Goal: Information Seeking & Learning: Learn about a topic

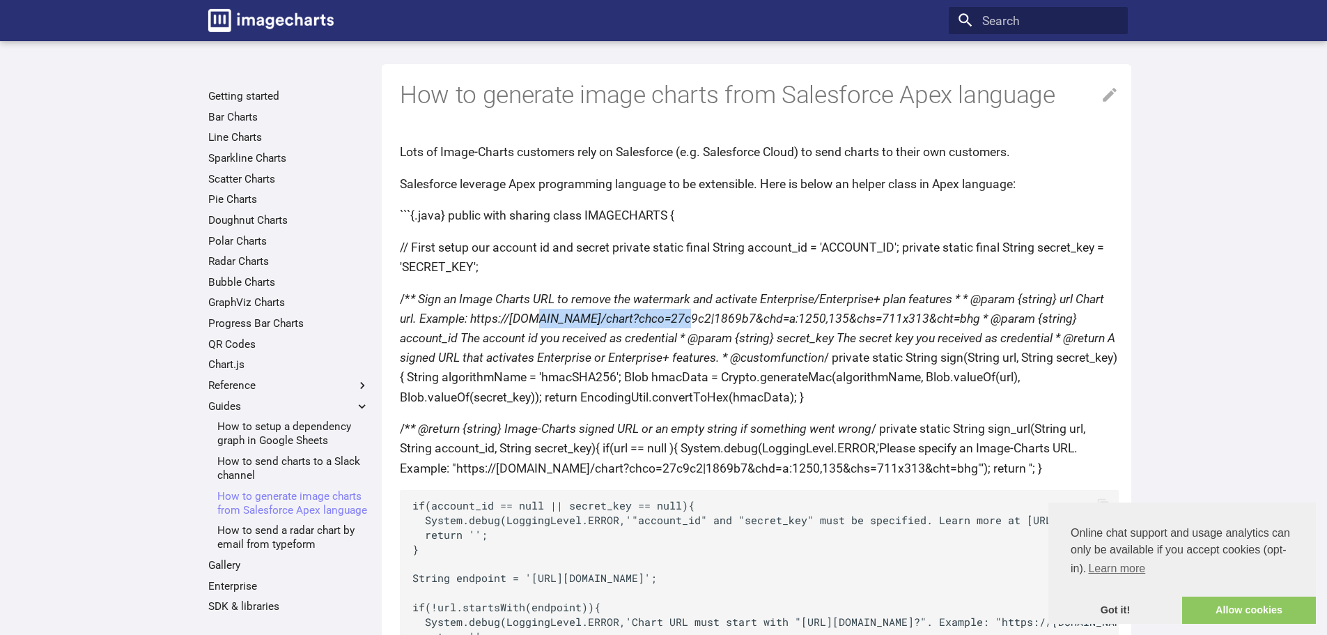
drag, startPoint x: 529, startPoint y: 321, endPoint x: 672, endPoint y: 323, distance: 143.5
click at [672, 323] on em "* Sign an Image Charts URL to remove the watermark and activate Enterprise/Ente…" at bounding box center [757, 328] width 715 height 72
click at [242, 235] on link "Polar Charts" at bounding box center [288, 241] width 161 height 14
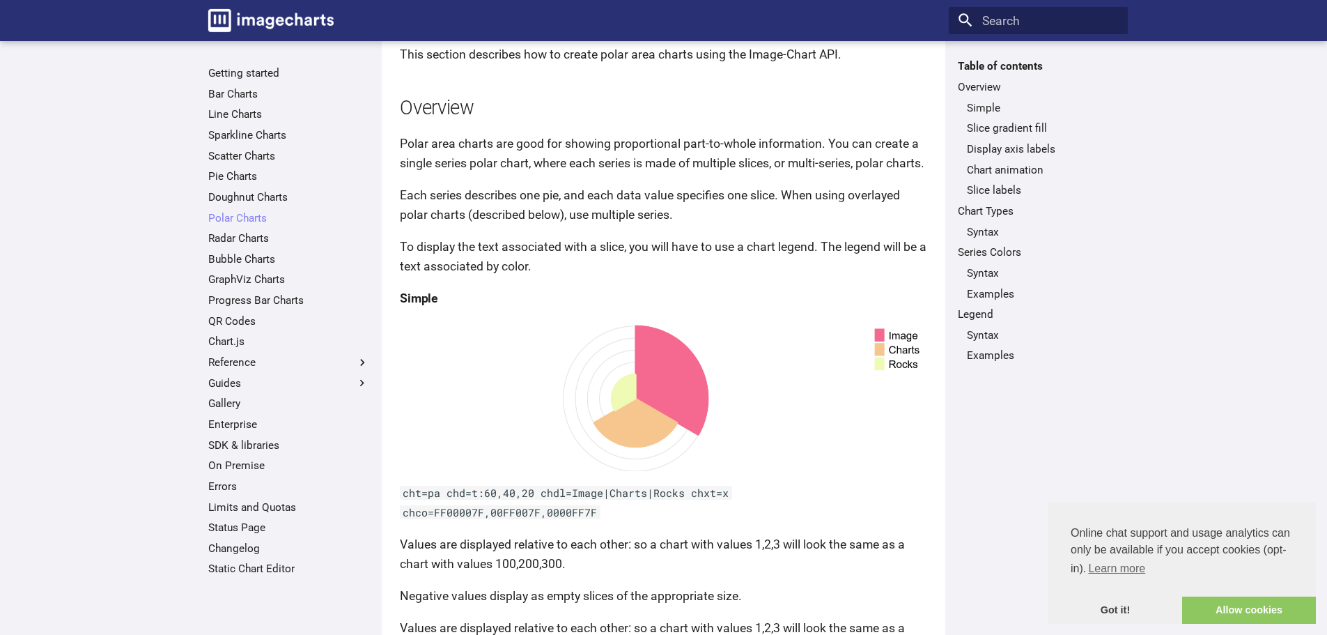
scroll to position [99, 0]
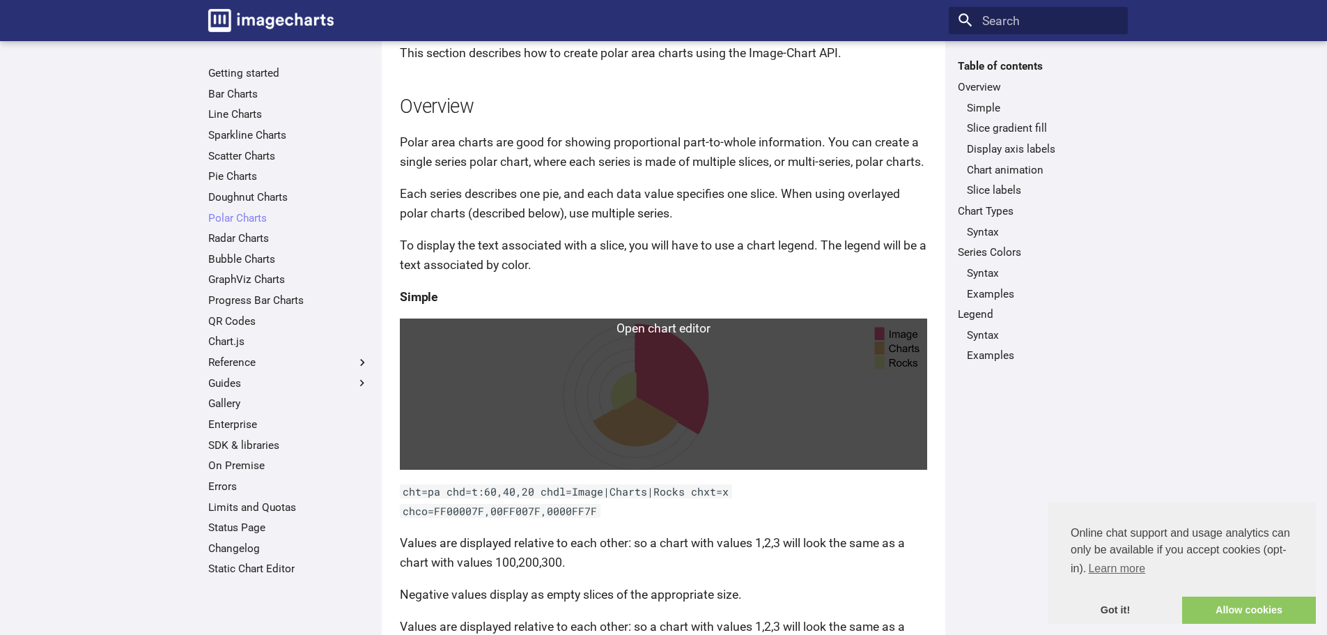
click at [668, 400] on link at bounding box center [663, 393] width 527 height 150
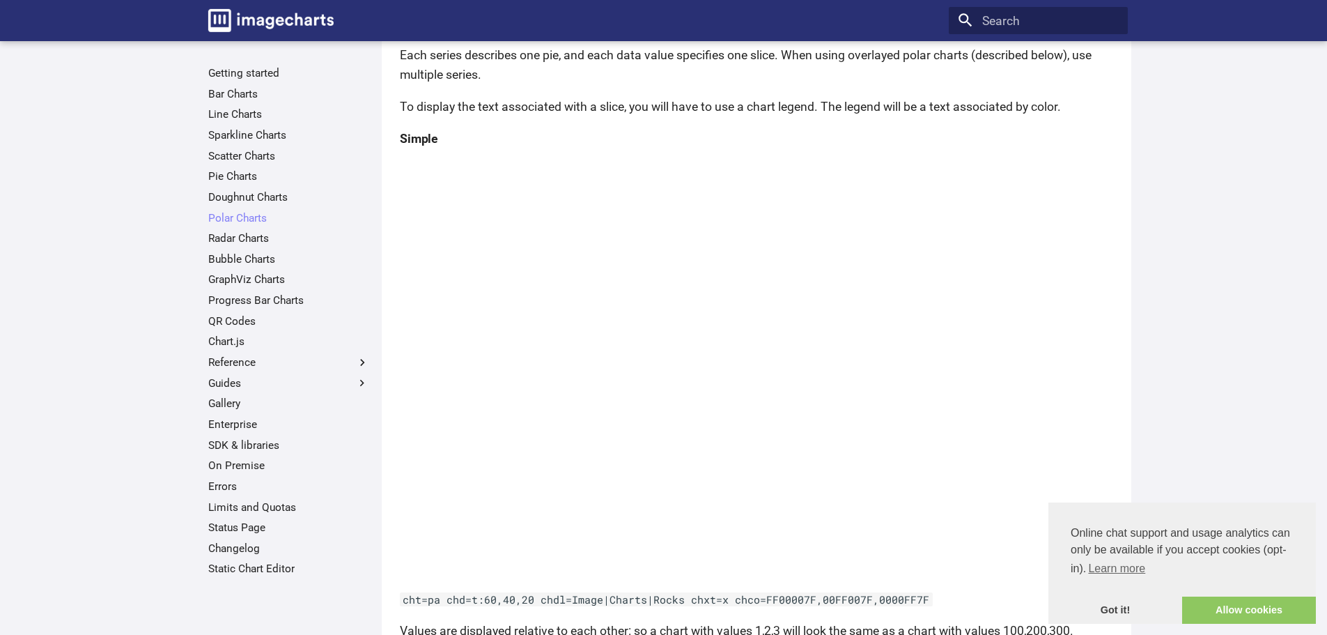
scroll to position [236, 0]
click at [256, 91] on link "Bar Charts" at bounding box center [288, 94] width 161 height 14
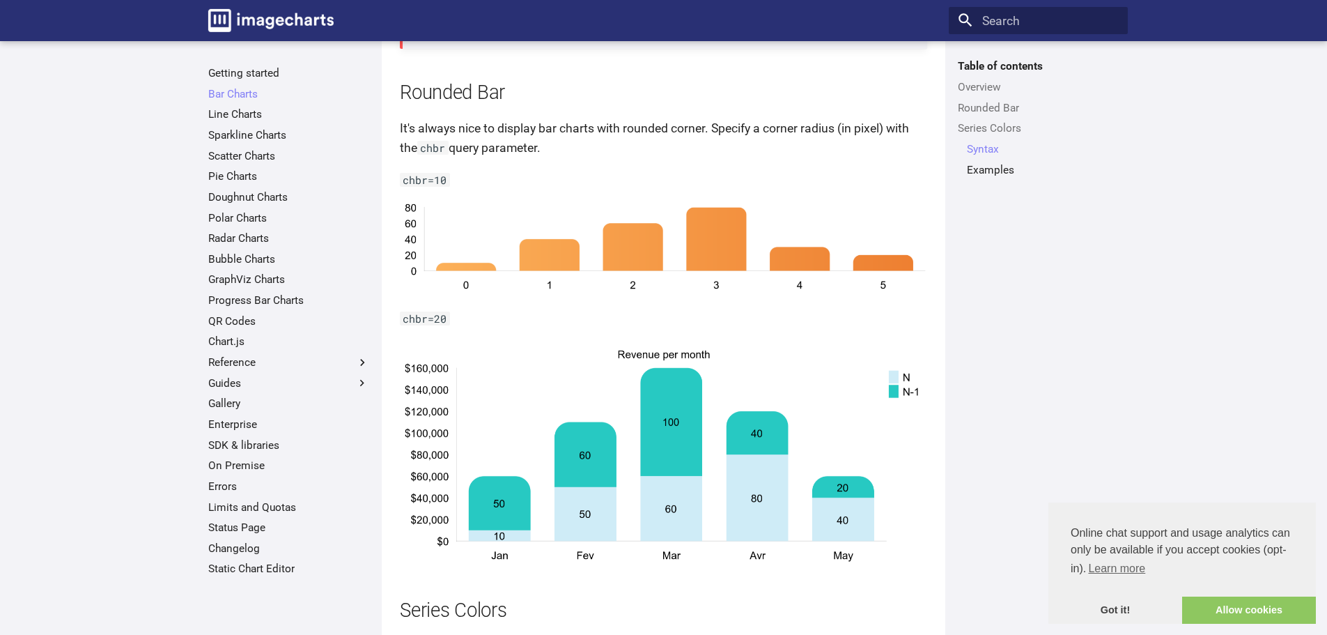
scroll to position [1488, 0]
